Goal: Find specific page/section

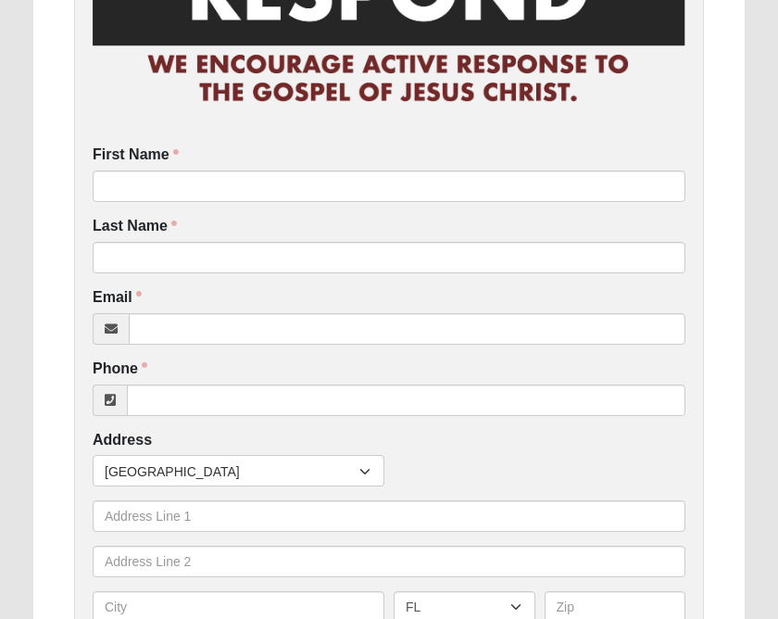
scroll to position [183, 0]
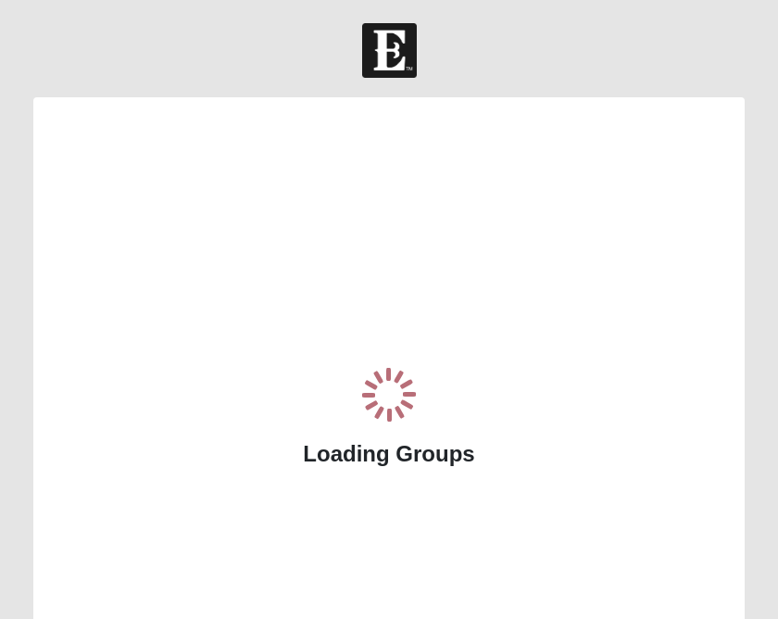
scroll to position [66, 0]
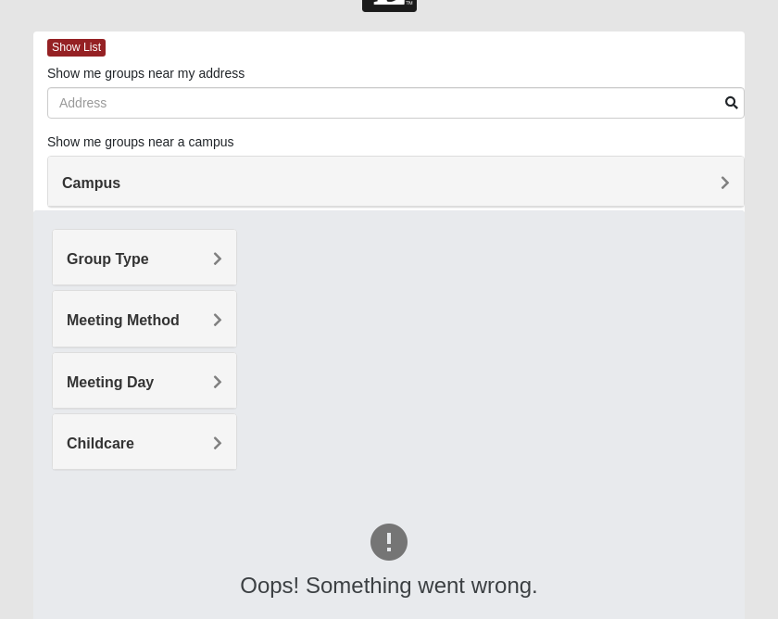
click at [195, 368] on div "Meeting Day" at bounding box center [144, 380] width 183 height 55
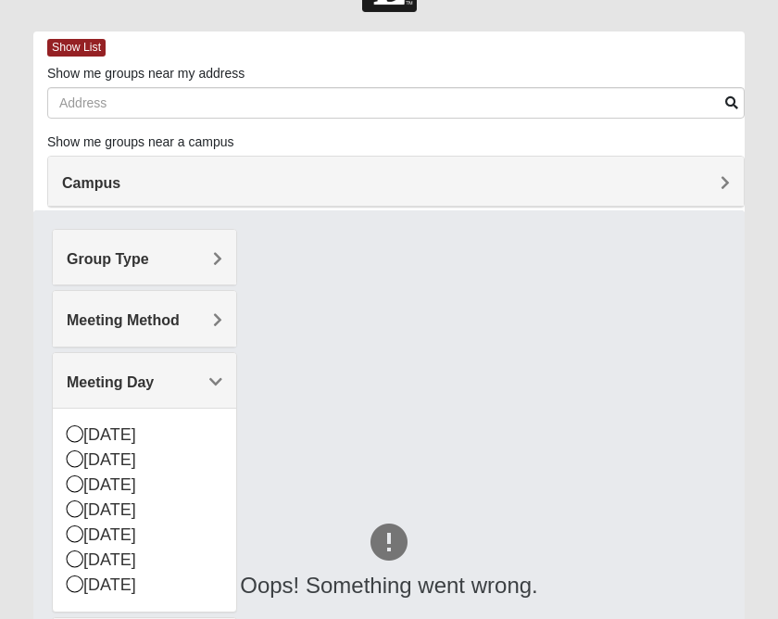
click at [121, 463] on div "Monday" at bounding box center [145, 459] width 156 height 25
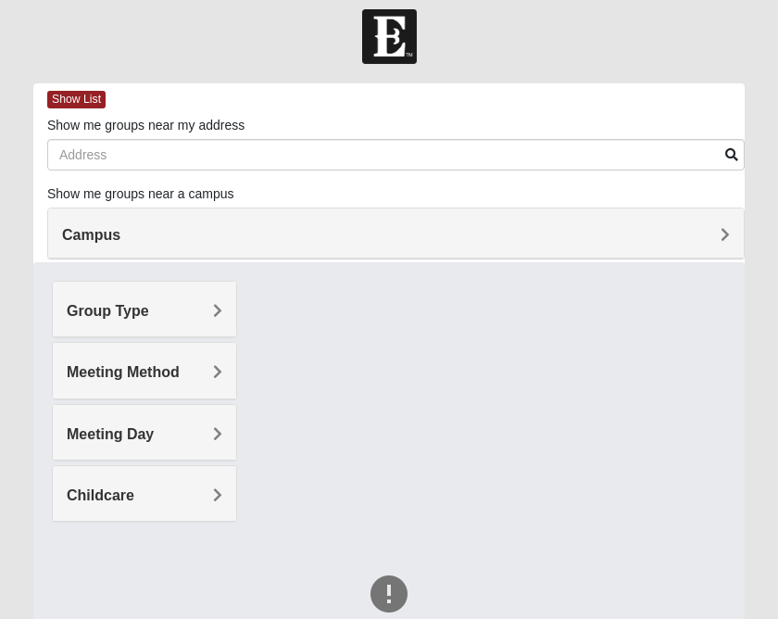
scroll to position [0, 0]
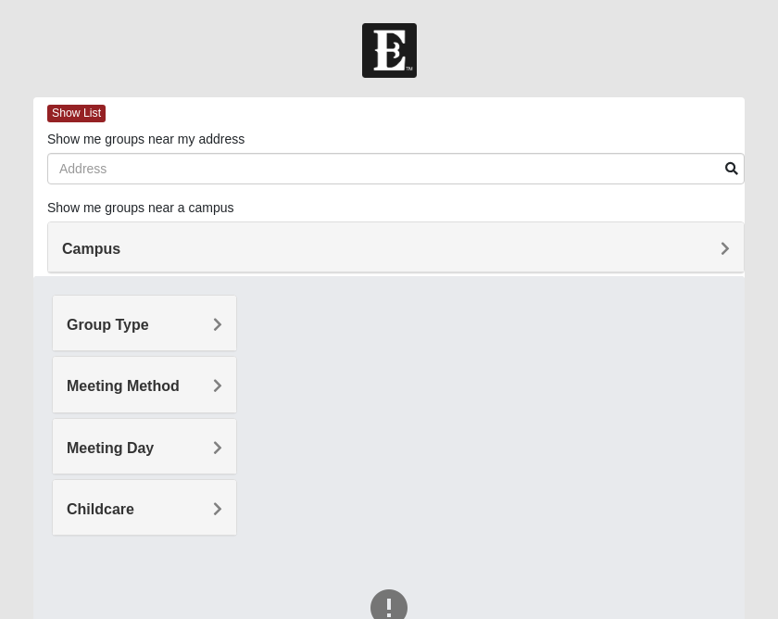
click at [192, 454] on h4 "Meeting Day" at bounding box center [145, 448] width 156 height 18
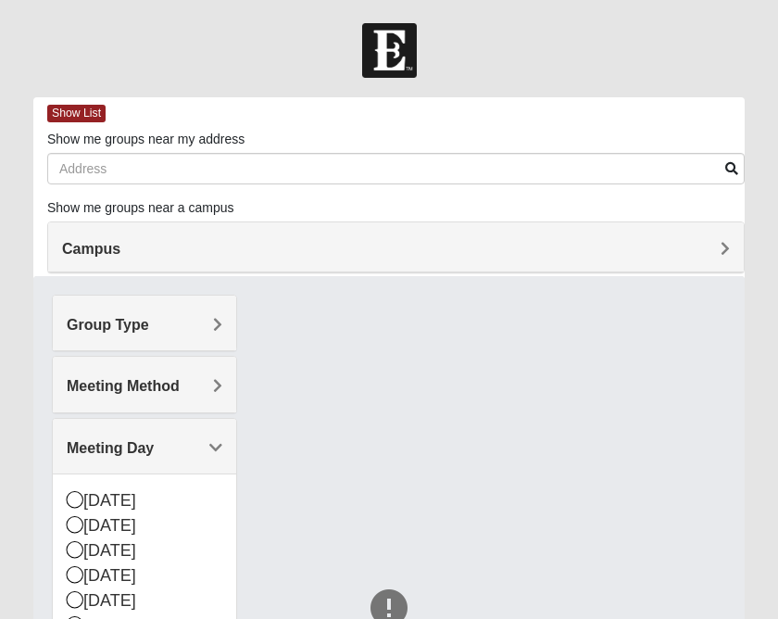
click at [136, 526] on div "Monday" at bounding box center [145, 525] width 156 height 25
